Goal: Information Seeking & Learning: Learn about a topic

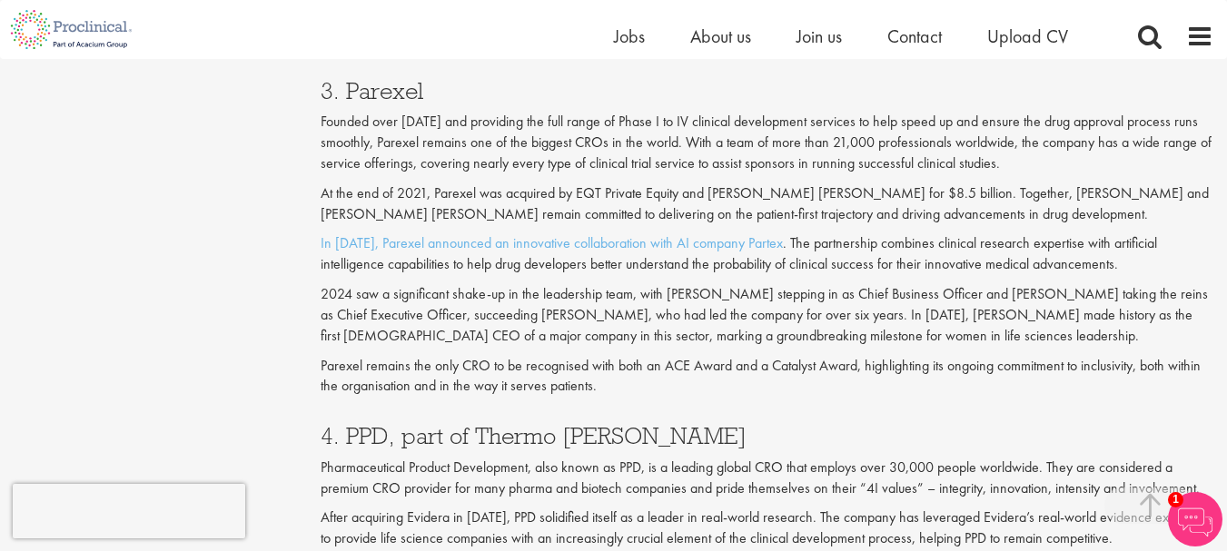
scroll to position [2086, 0]
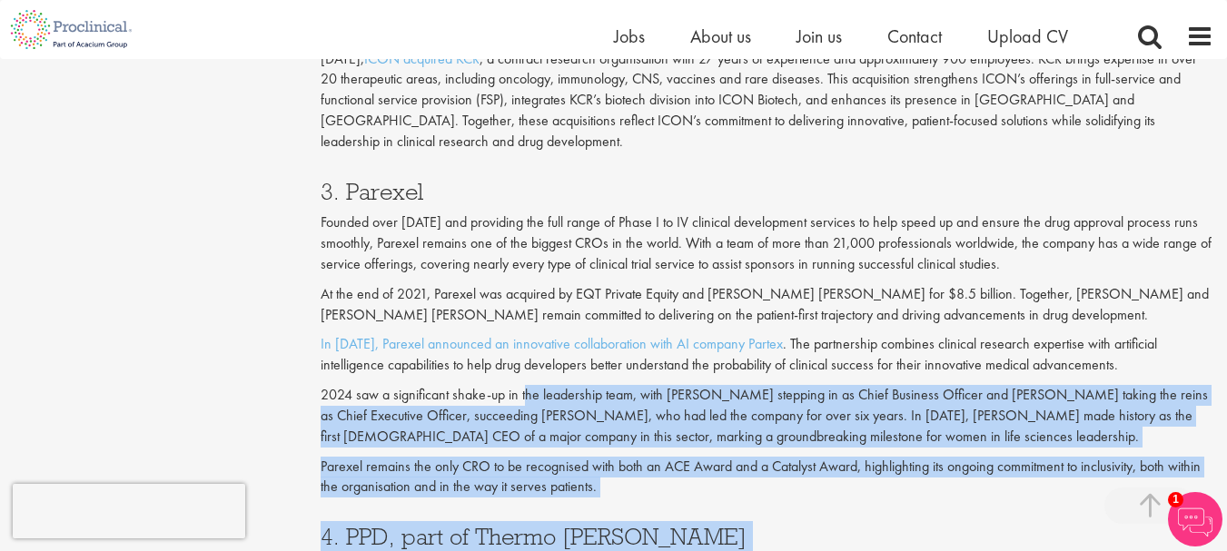
drag, startPoint x: 524, startPoint y: 310, endPoint x: 578, endPoint y: 341, distance: 62.6
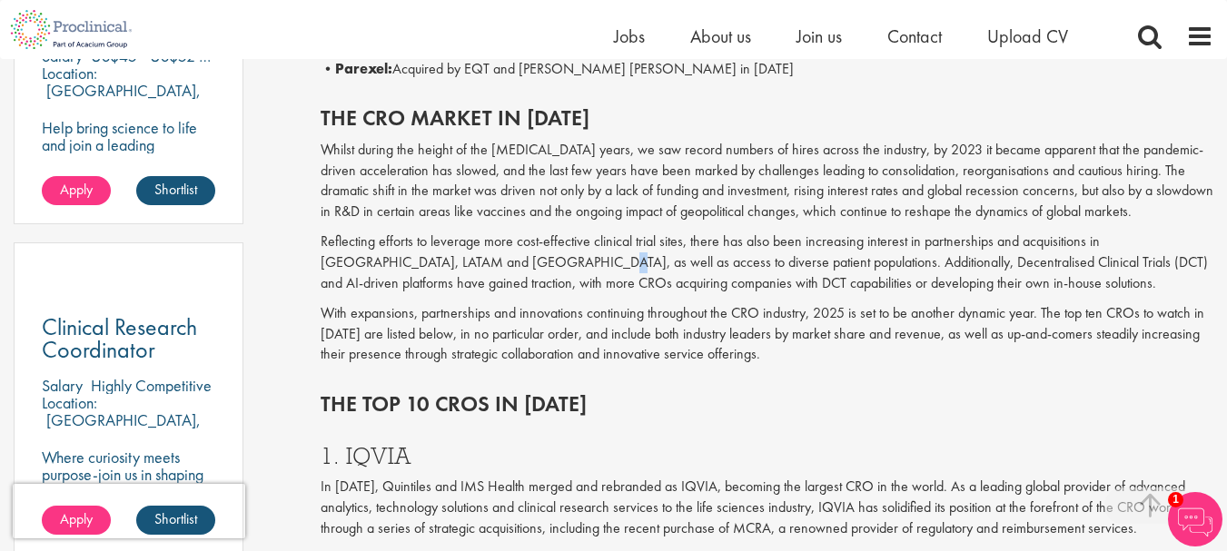
click at [468, 261] on p "Reflecting efforts to leverage more cost-effective clinical trial sites, there …" at bounding box center [766, 263] width 892 height 63
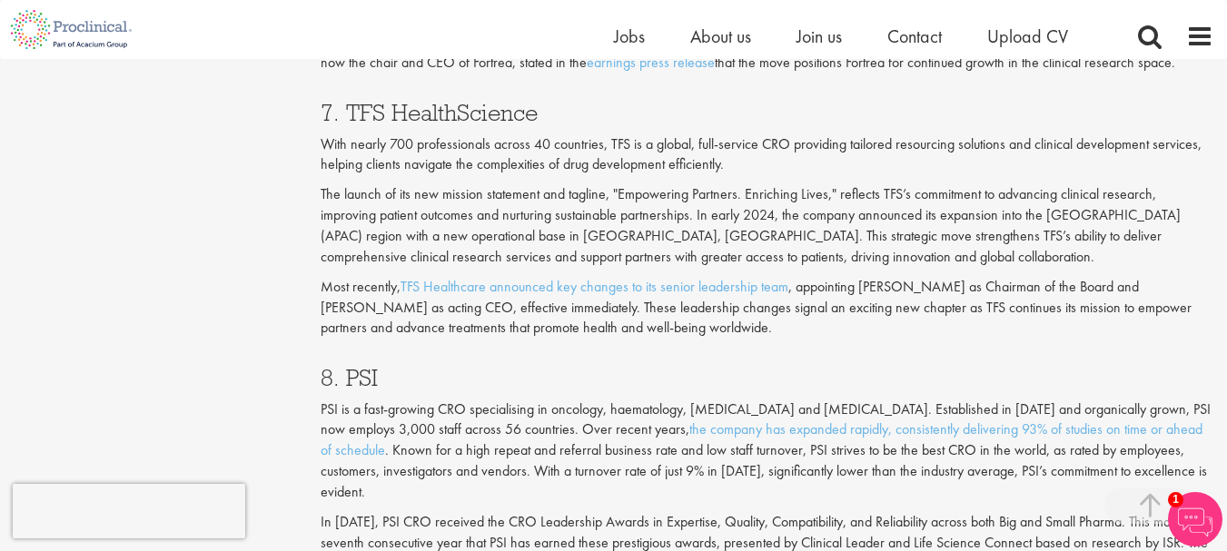
scroll to position [3450, 0]
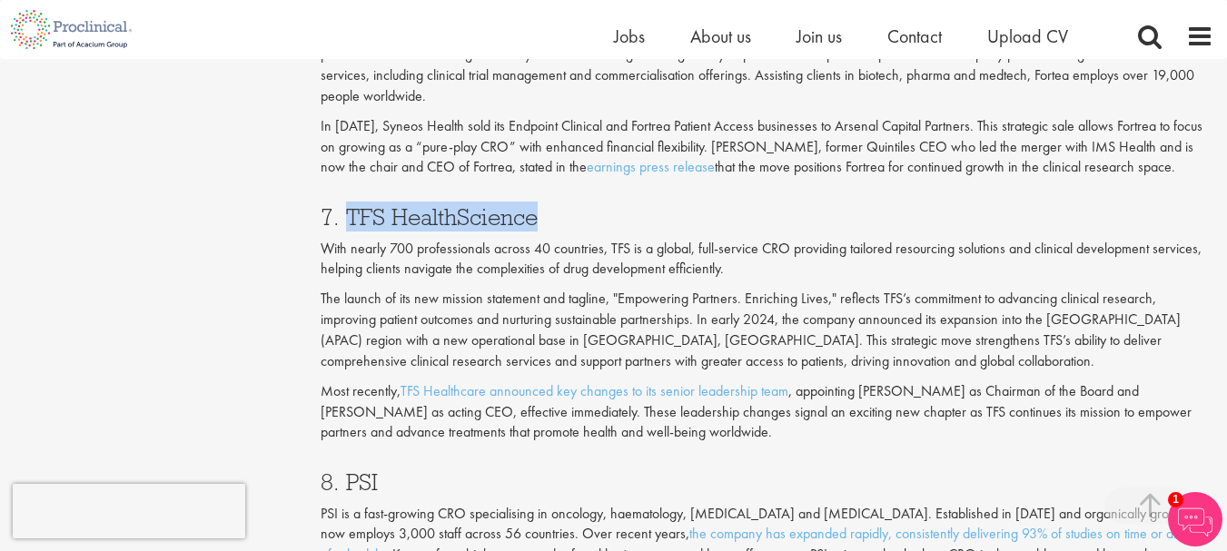
drag, startPoint x: 553, startPoint y: 204, endPoint x: 350, endPoint y: 196, distance: 203.5
click at [350, 205] on h3 "7. TFS HealthScience" at bounding box center [766, 217] width 892 height 24
copy h3 "TFS HealthScience"
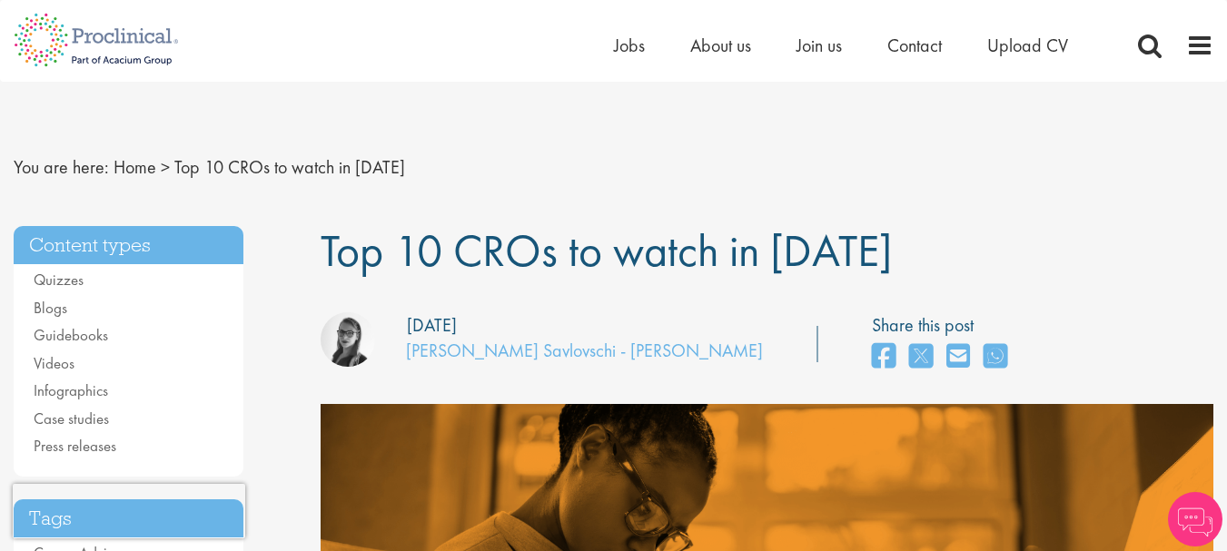
scroll to position [3729, 0]
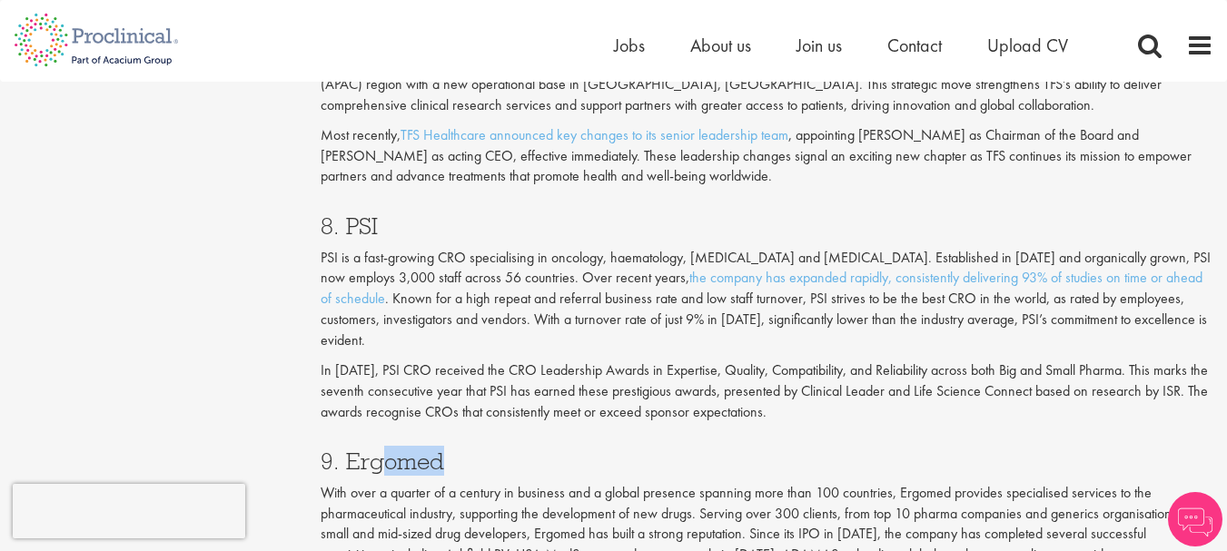
click at [347, 449] on h3 "9. Ergomed" at bounding box center [766, 461] width 892 height 24
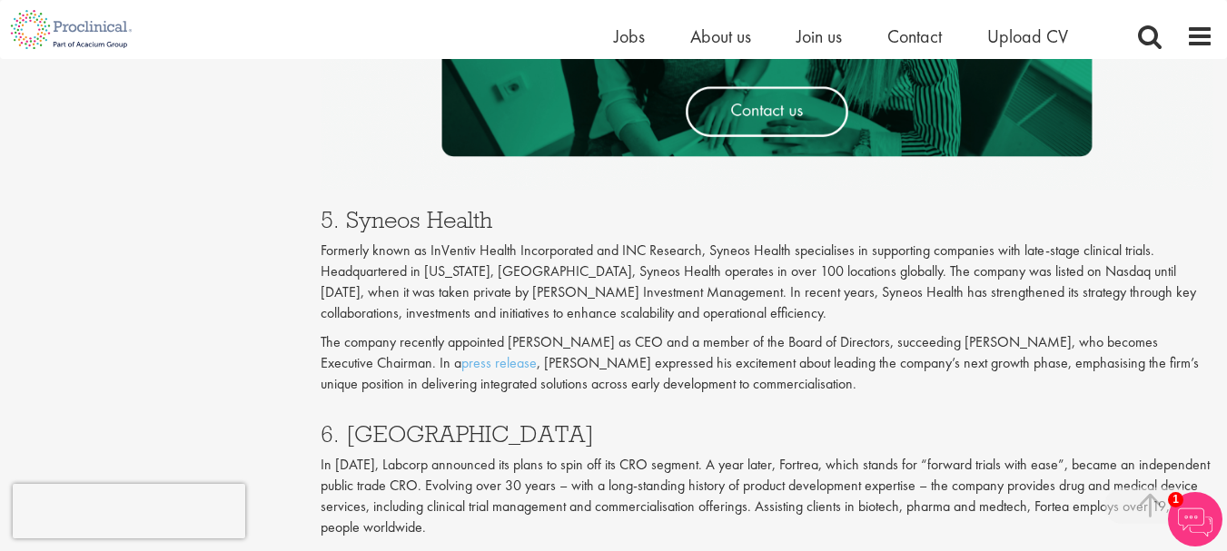
scroll to position [3084, 0]
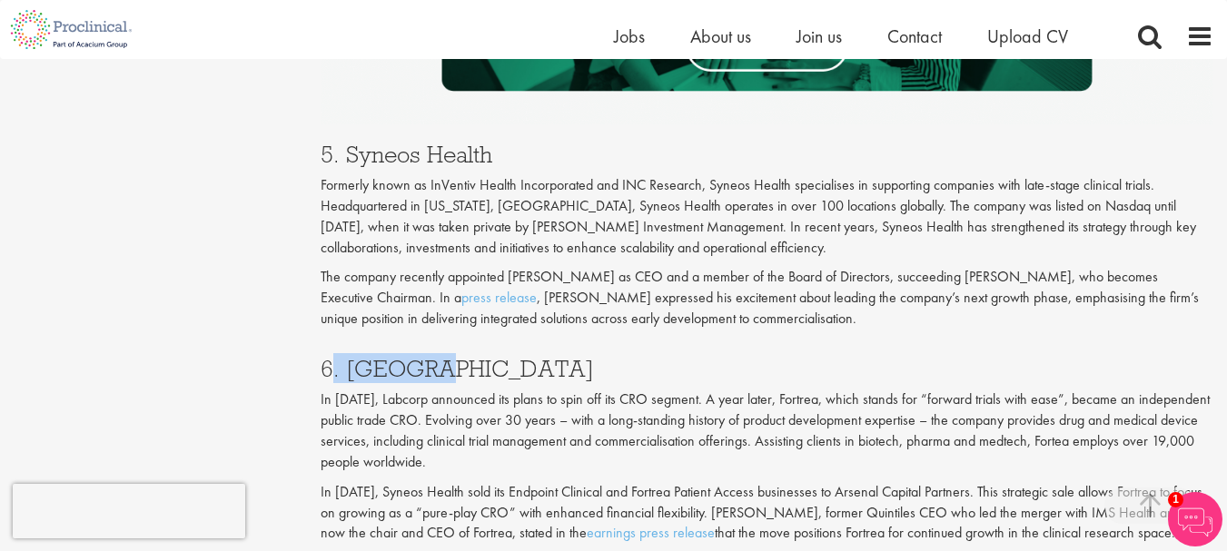
drag, startPoint x: 441, startPoint y: 349, endPoint x: 328, endPoint y: 351, distance: 113.5
click at [328, 357] on h3 "6. [GEOGRAPHIC_DATA]" at bounding box center [766, 369] width 892 height 24
click at [343, 357] on h3 "6. [GEOGRAPHIC_DATA]" at bounding box center [766, 369] width 892 height 24
copy h3 "Fortrea"
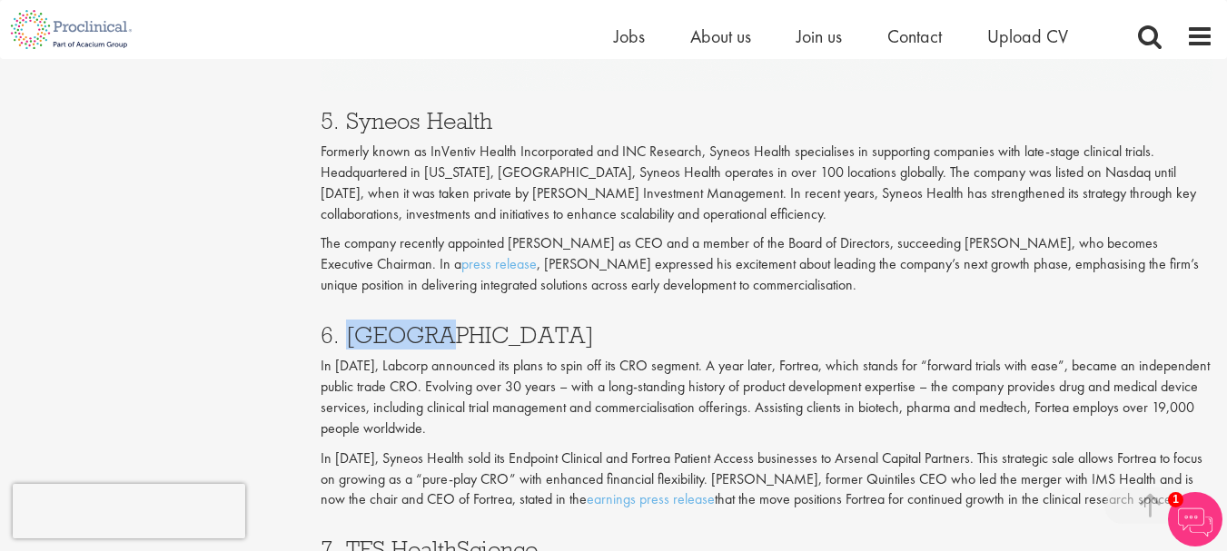
scroll to position [3356, 0]
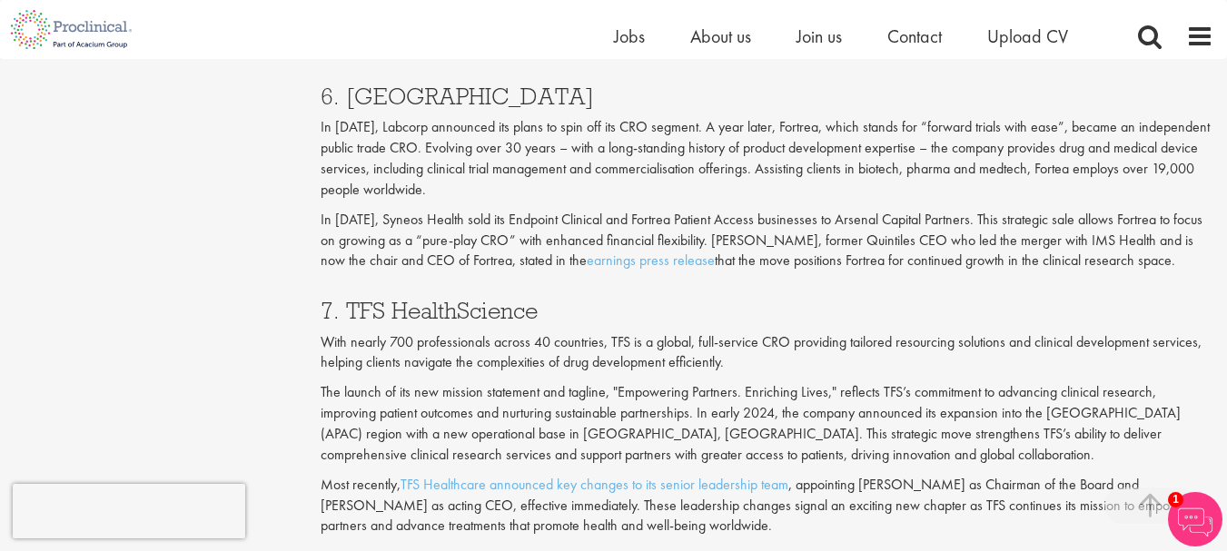
click at [550, 300] on h3 "7. TFS HealthScience" at bounding box center [766, 311] width 892 height 24
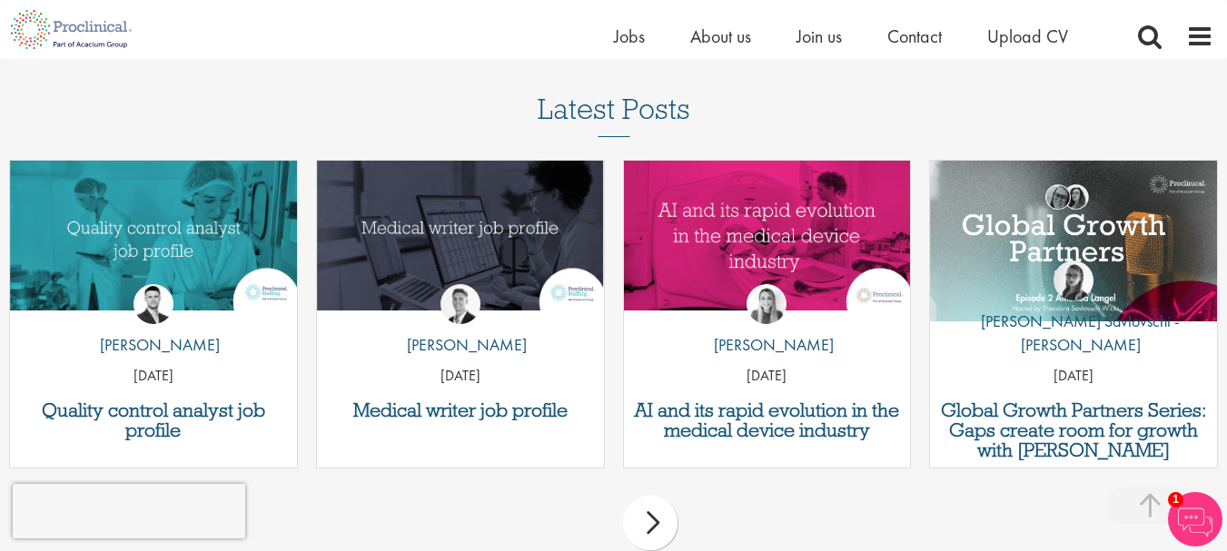
scroll to position [4990, 0]
